Goal: Transaction & Acquisition: Purchase product/service

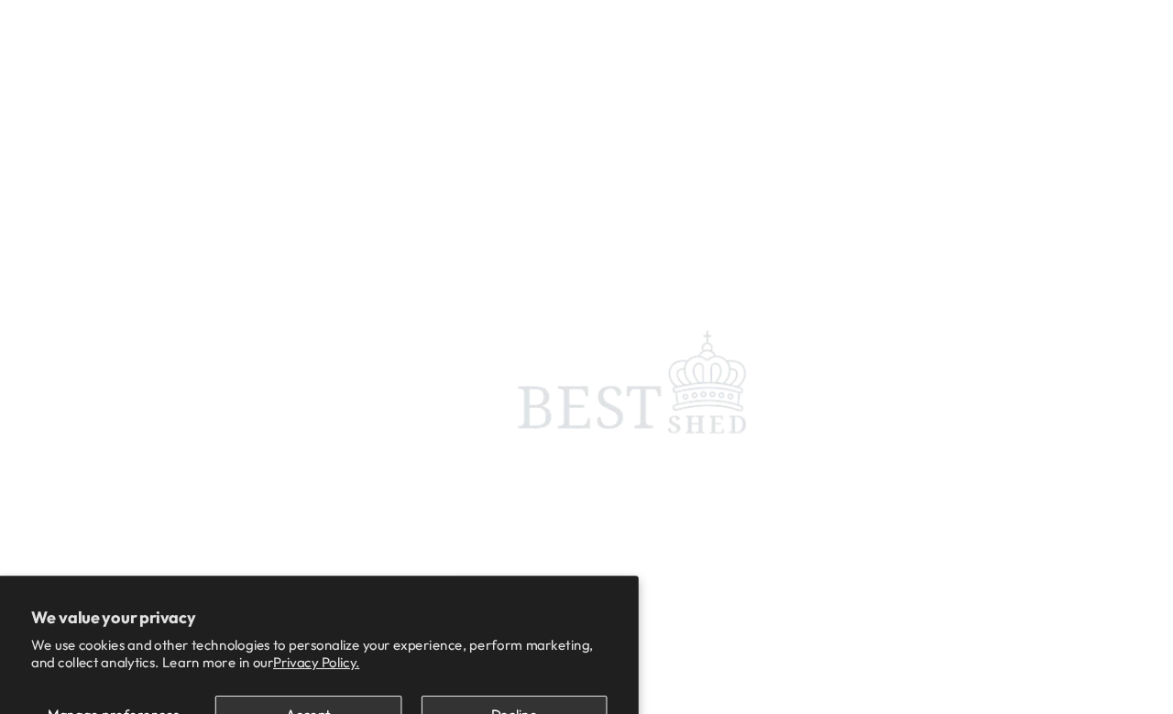
scroll to position [6, 0]
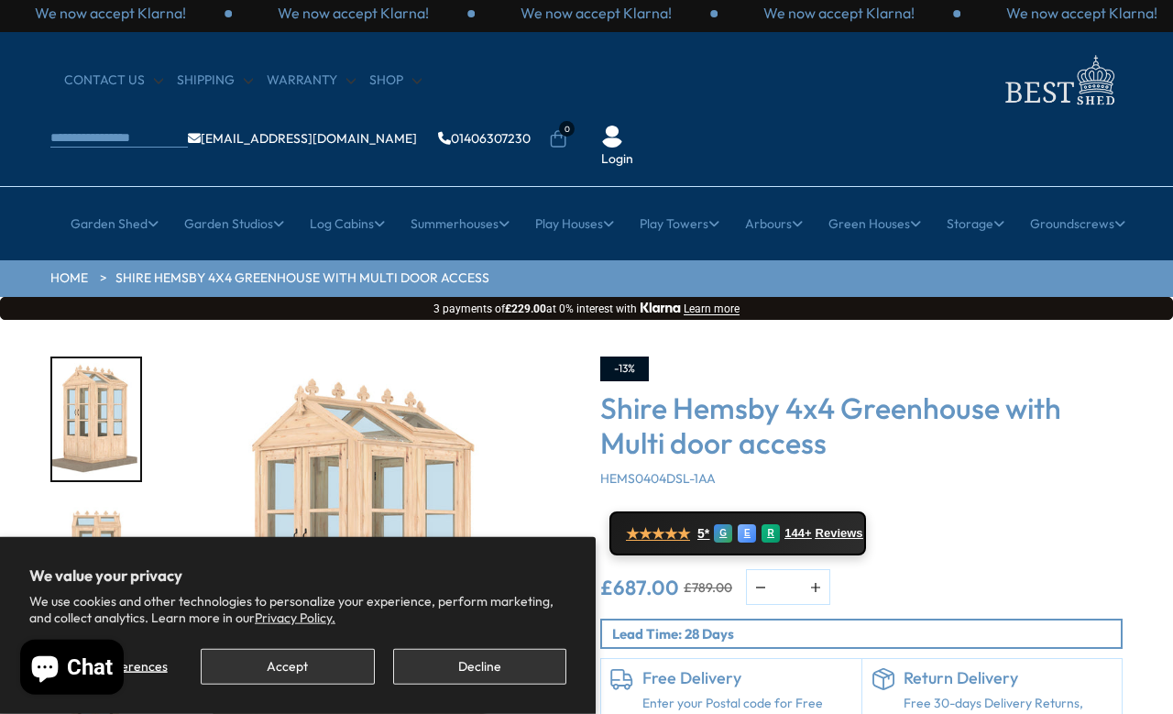
click at [337, 665] on button "Accept" at bounding box center [287, 667] width 173 height 36
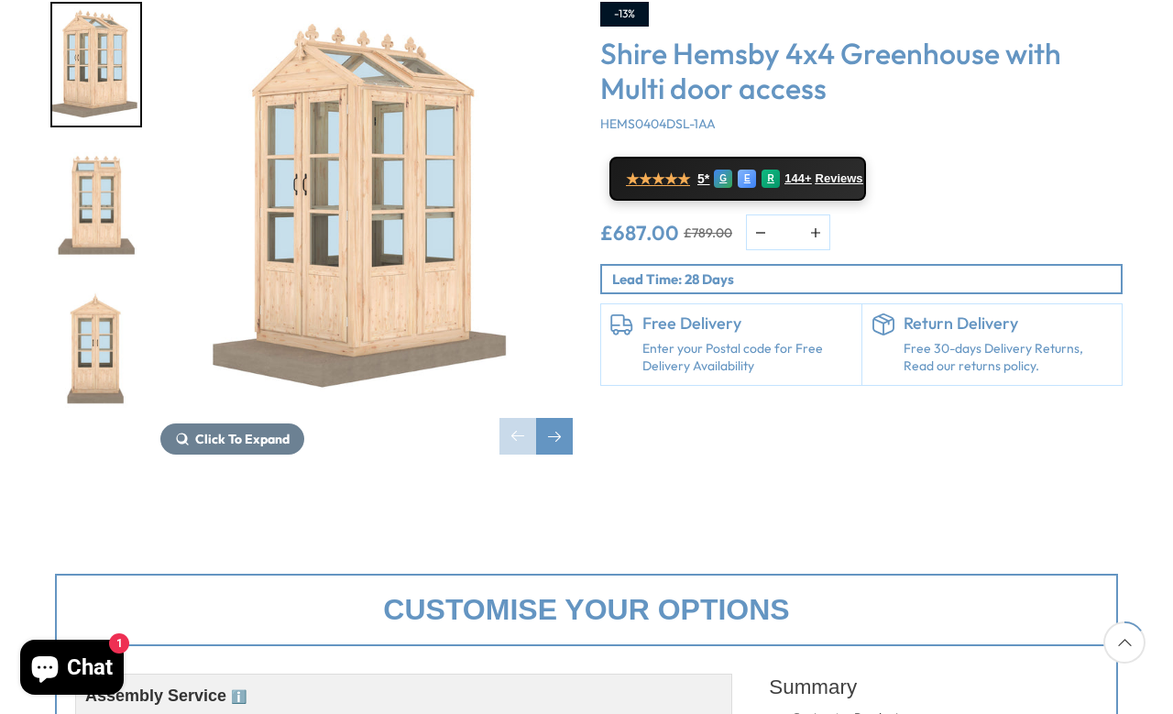
scroll to position [360, 0]
click at [735, 341] on link "Enter your Postal code for Free Delivery Availability" at bounding box center [747, 359] width 210 height 36
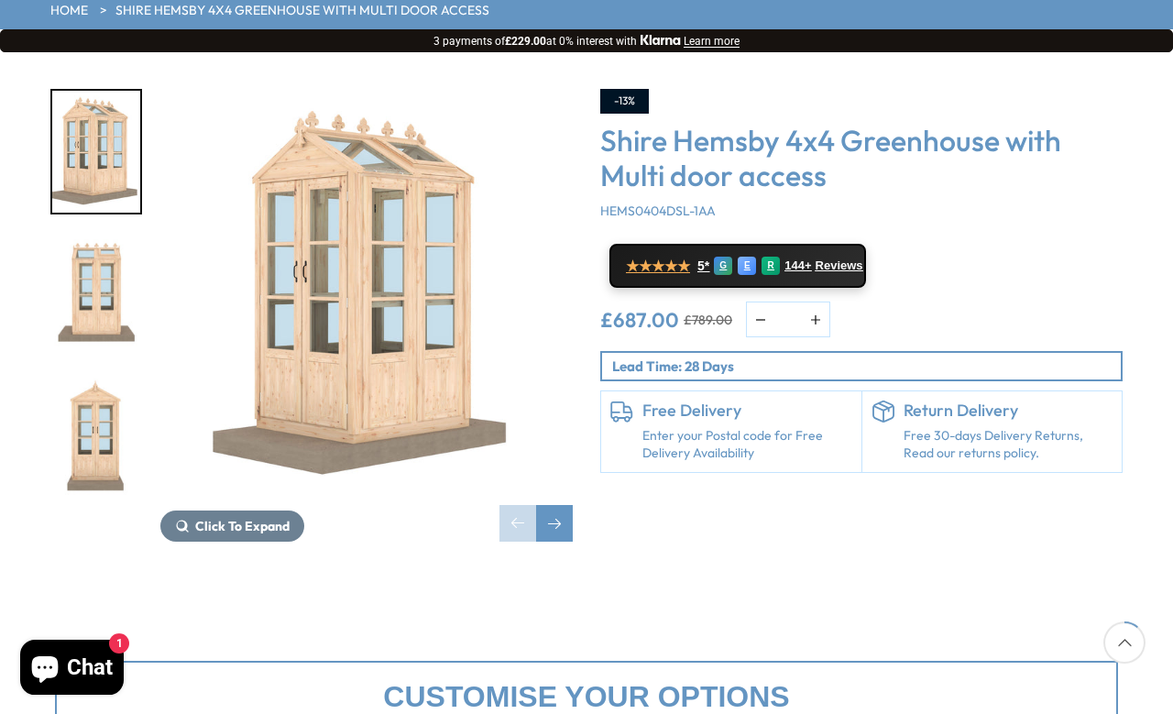
scroll to position [295, 0]
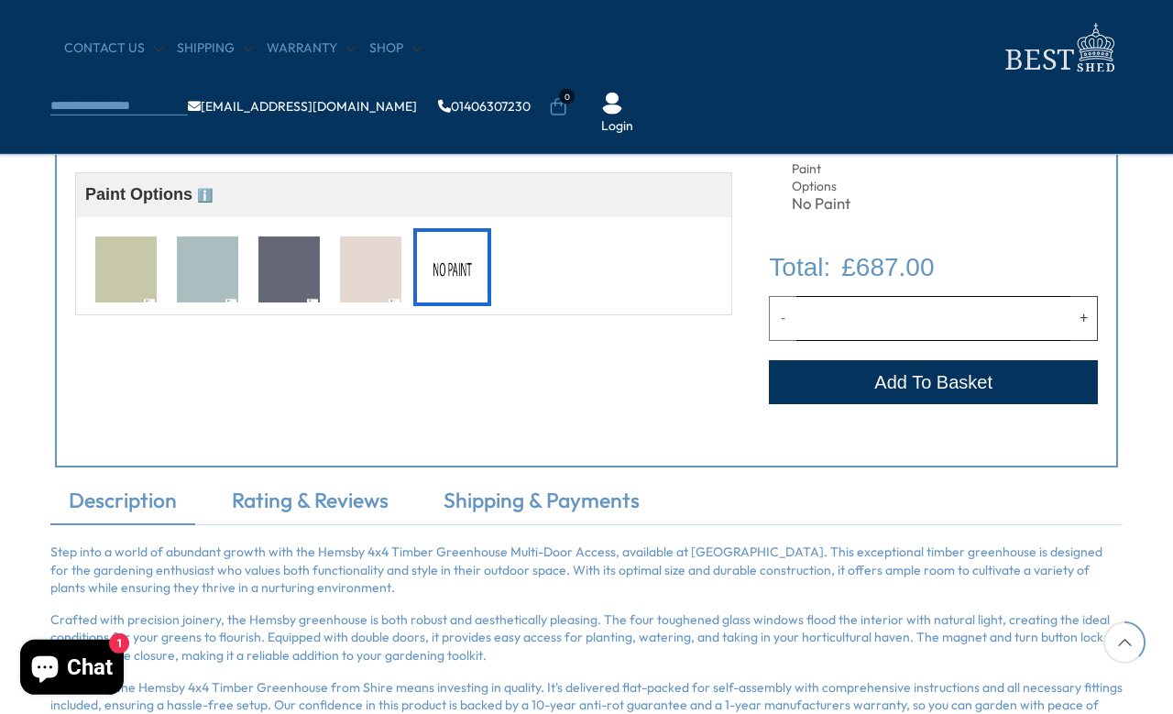
scroll to position [837, 0]
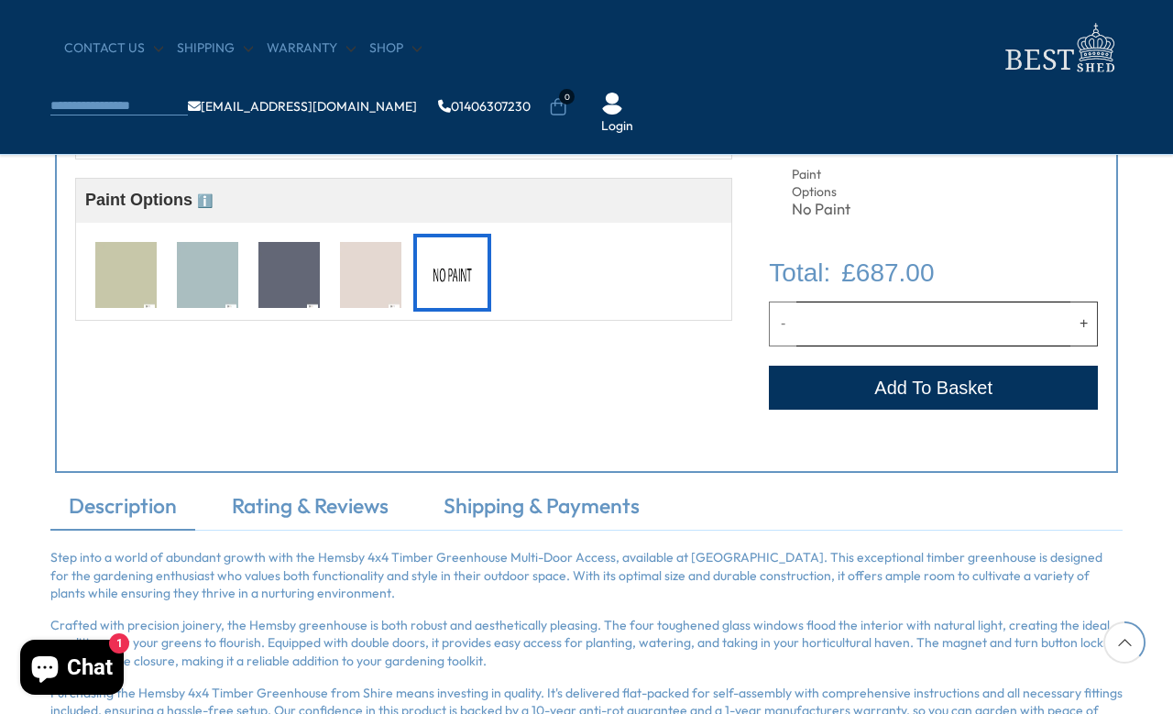
click at [942, 394] on button "Add to Cart" at bounding box center [933, 388] width 329 height 44
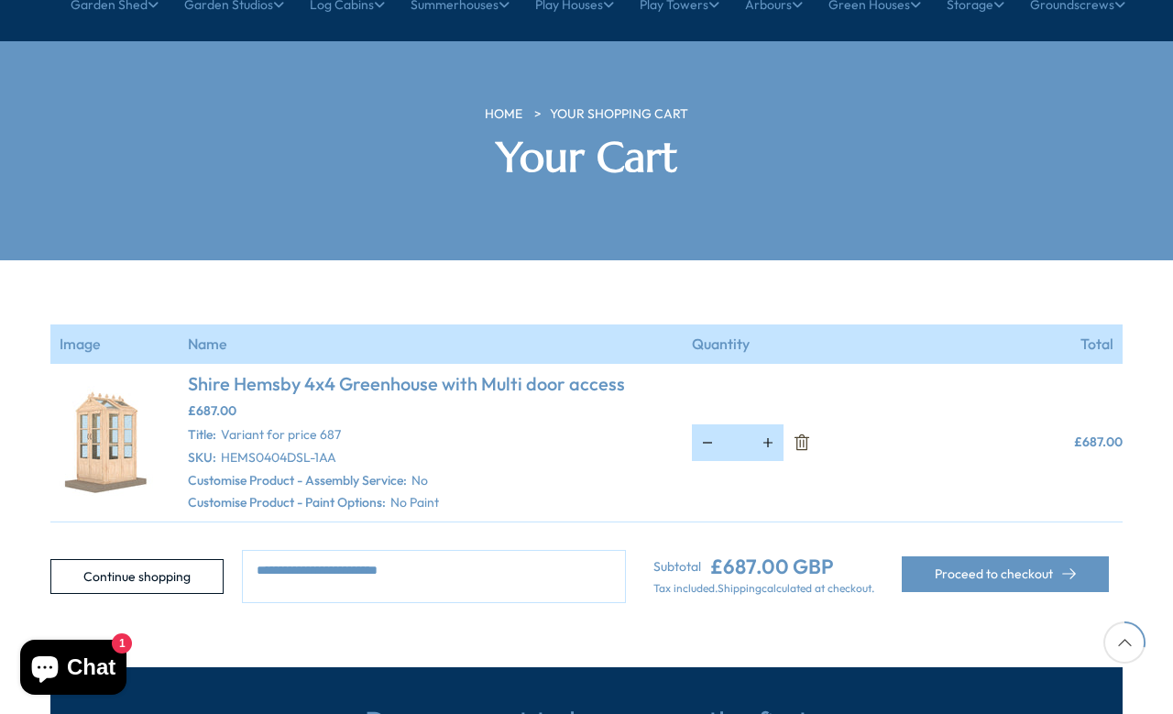
scroll to position [226, 0]
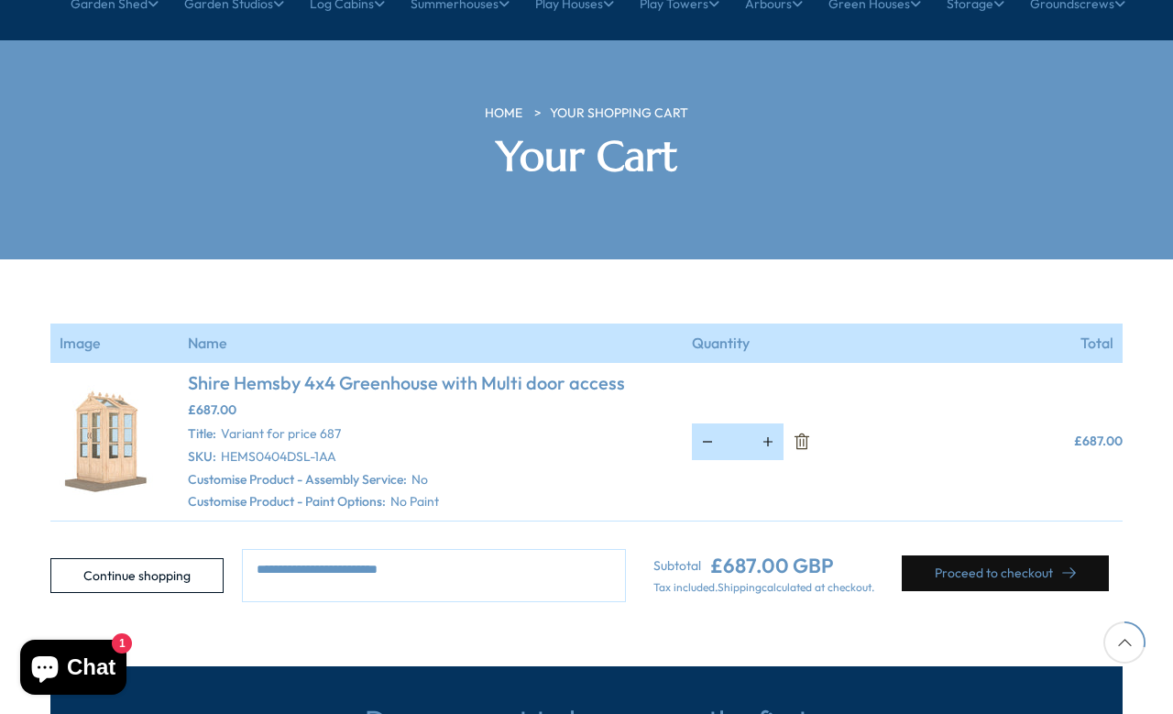
click at [1010, 555] on button "Proceed to checkout" at bounding box center [1004, 573] width 207 height 36
